Goal: Task Accomplishment & Management: Manage account settings

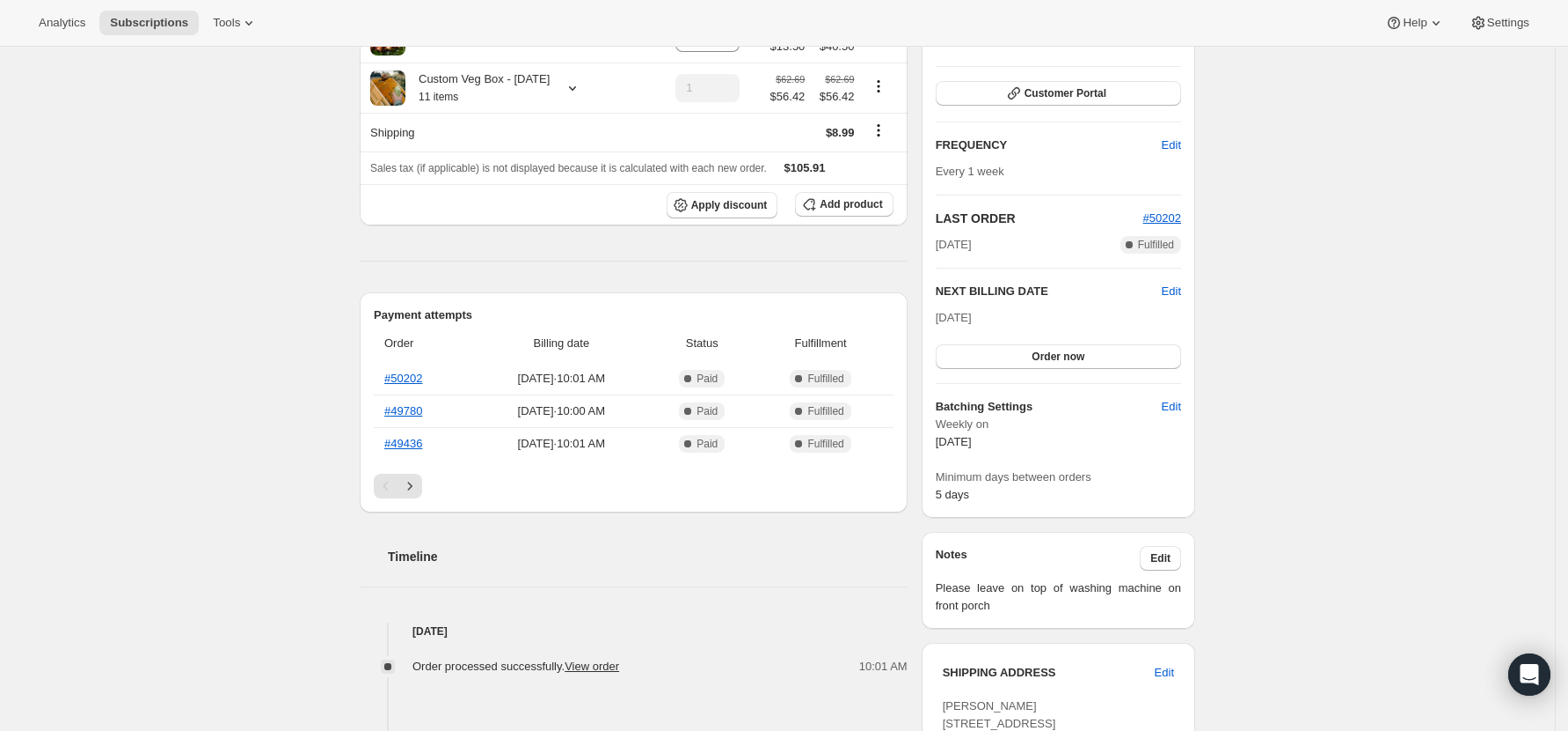
scroll to position [352, 0]
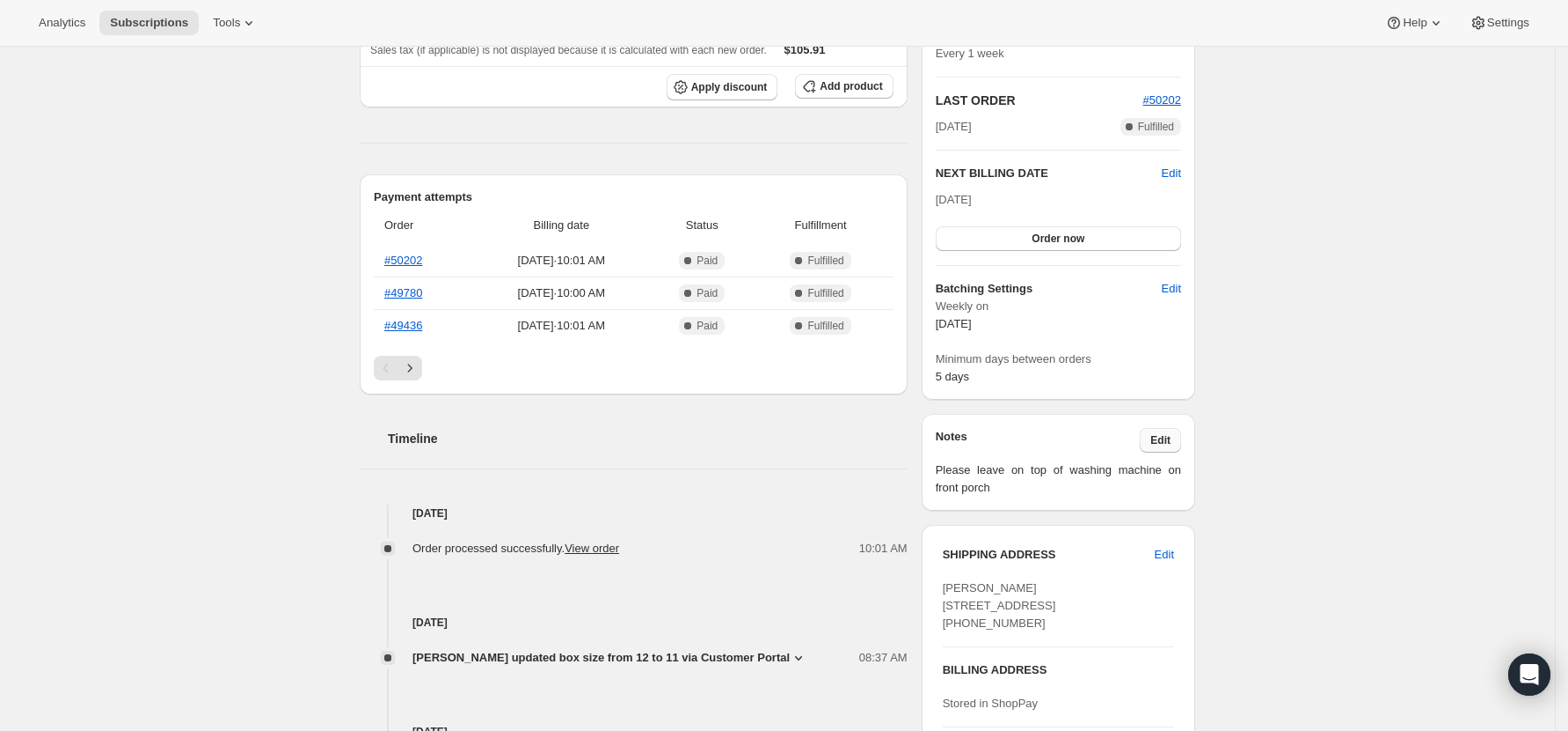
click at [1171, 439] on span "Edit" at bounding box center [1160, 440] width 20 height 15
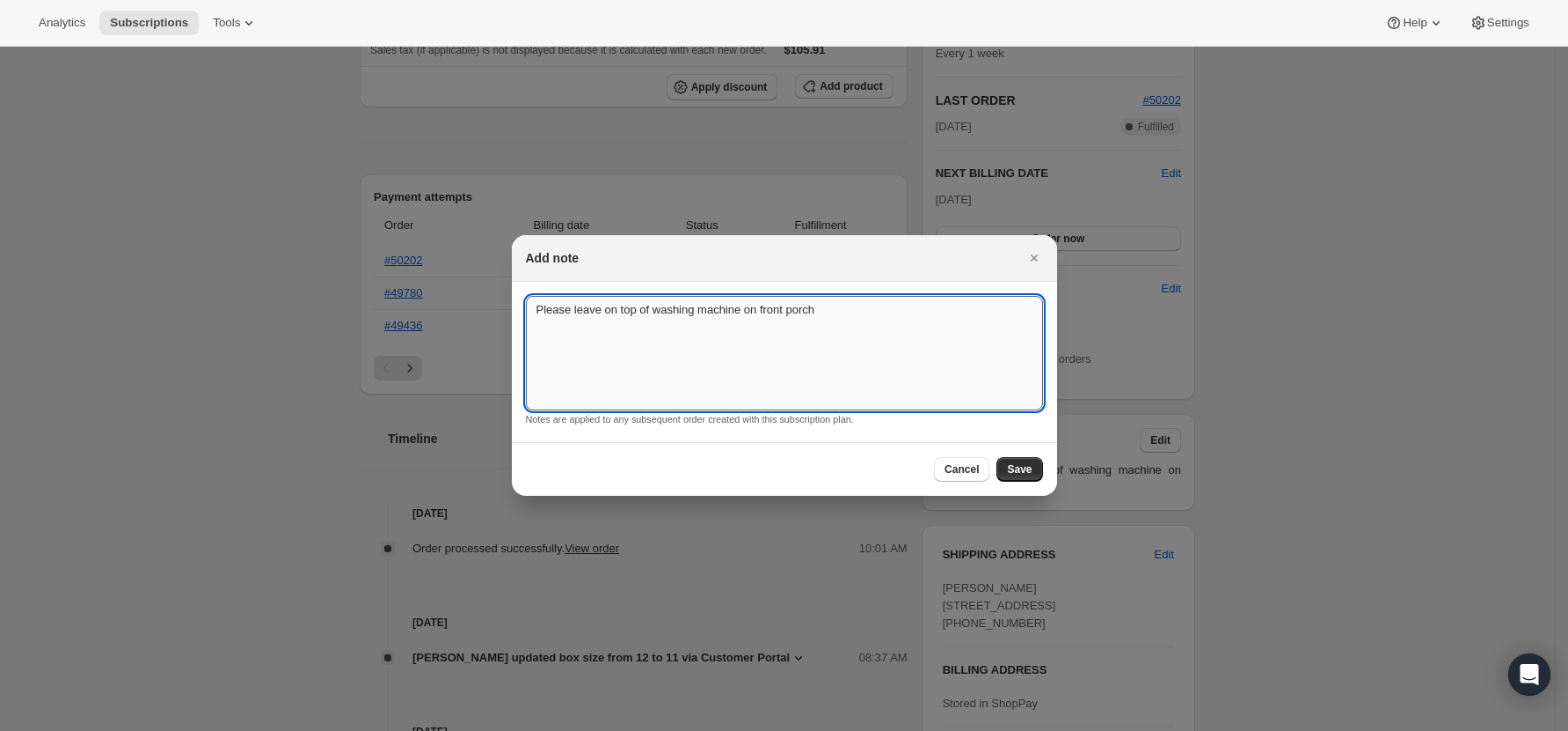
click at [836, 336] on textarea "Please leave on top of washing machine on front porch" at bounding box center [784, 353] width 518 height 114
click at [837, 330] on textarea "Please leave on top of washing machine on front porch - The eggs are very impor…" at bounding box center [784, 353] width 518 height 114
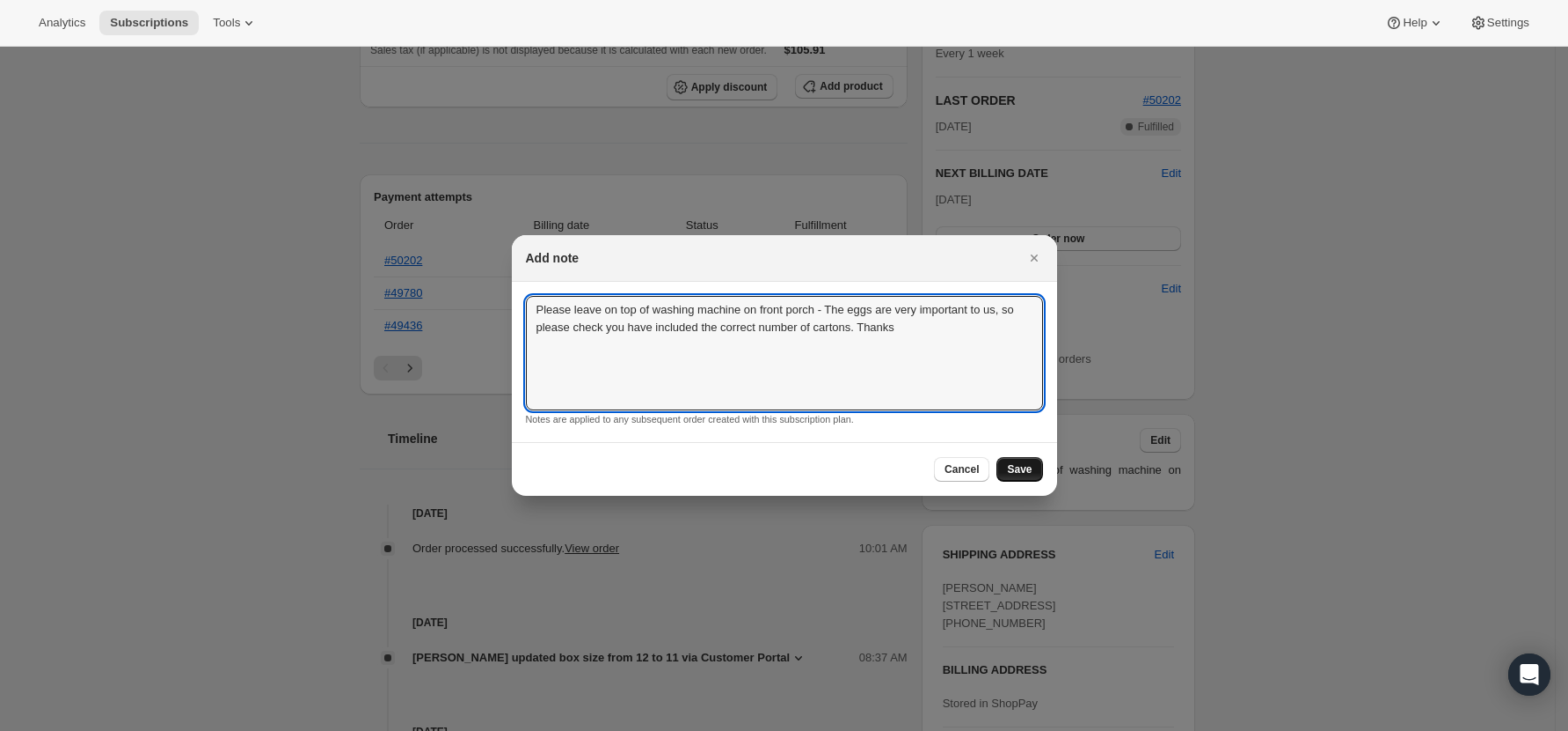
type textarea "Please leave on top of washing machine on front porch - The eggs are very impor…"
click at [1023, 471] on span "Save" at bounding box center [1019, 470] width 24 height 15
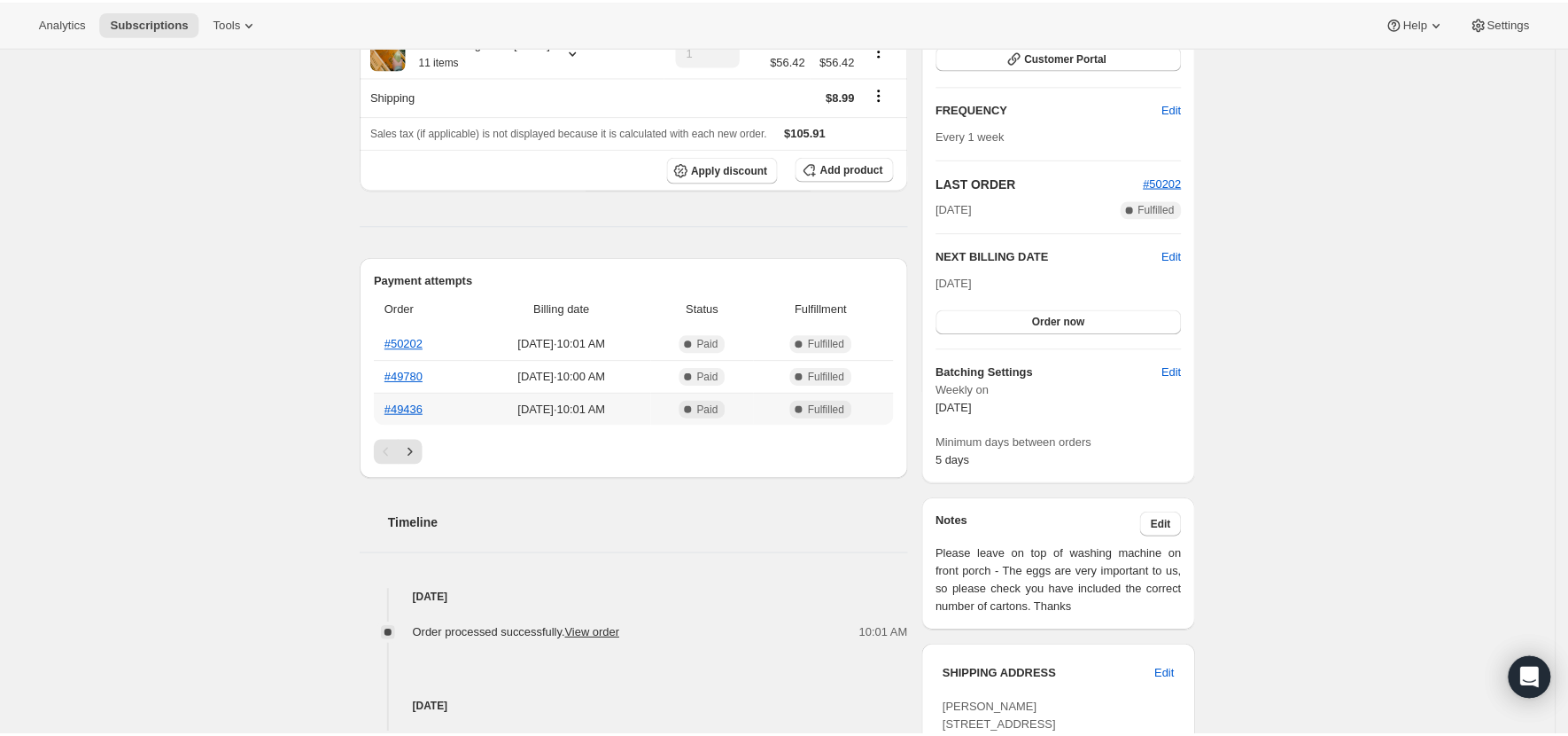
scroll to position [0, 0]
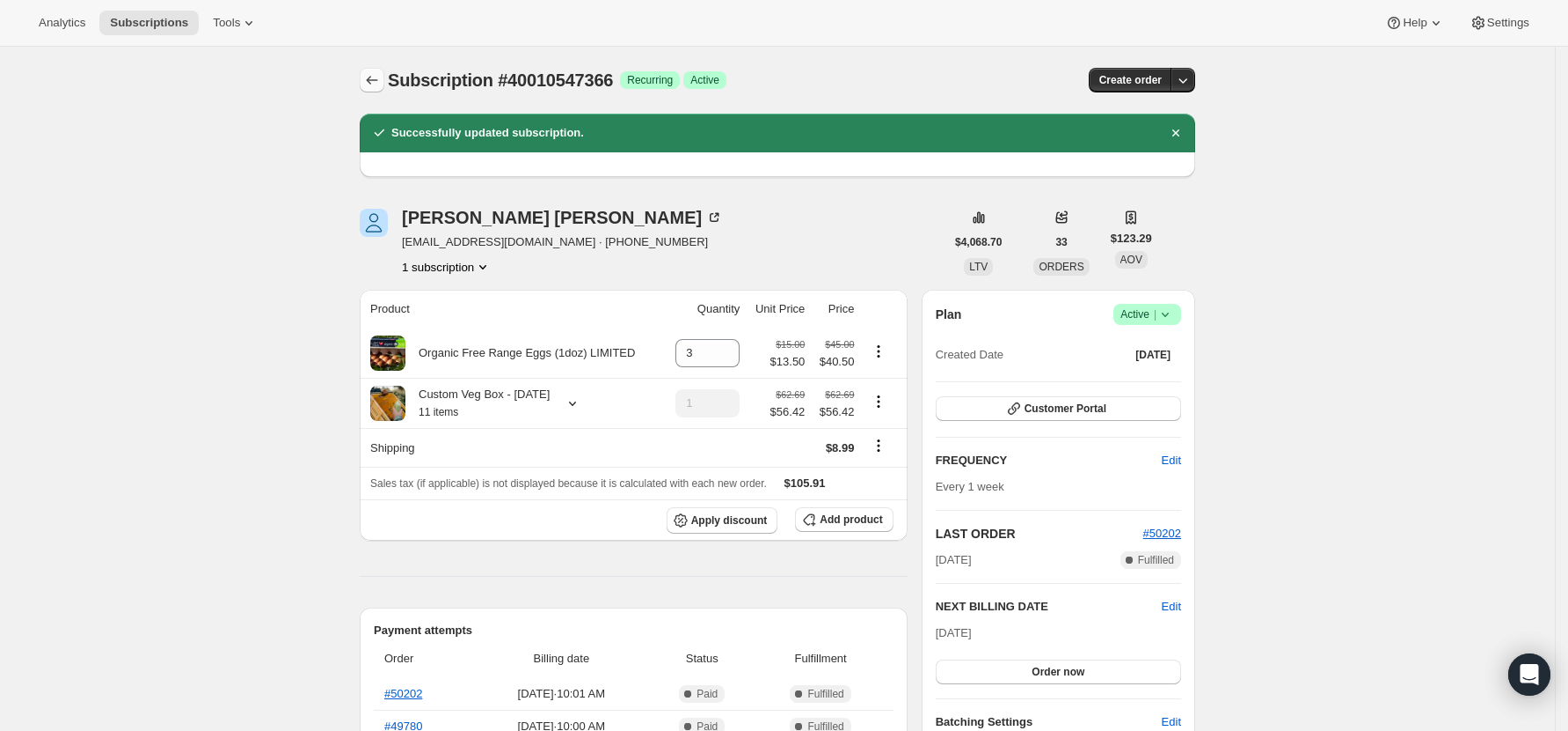
click at [380, 72] on icon "Subscriptions" at bounding box center [372, 80] width 17 height 17
